Goal: Navigation & Orientation: Find specific page/section

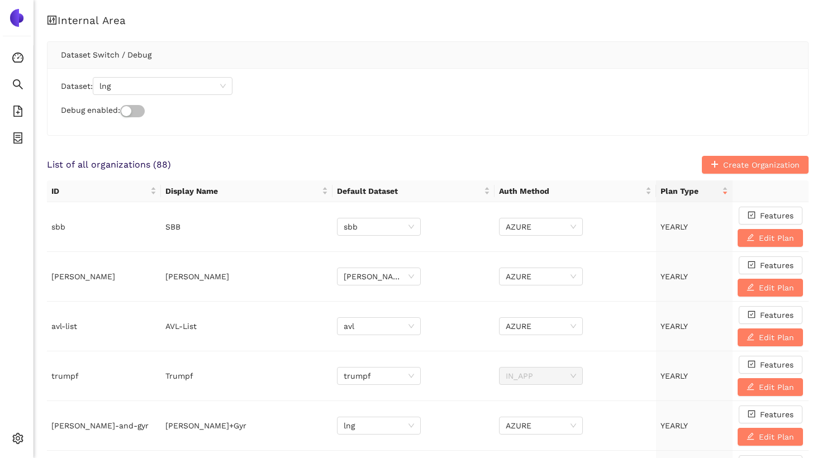
click at [343, 130] on div "Dataset: lng Debug enabled:" at bounding box center [428, 101] width 761 height 67
